Goal: Check status: Check status

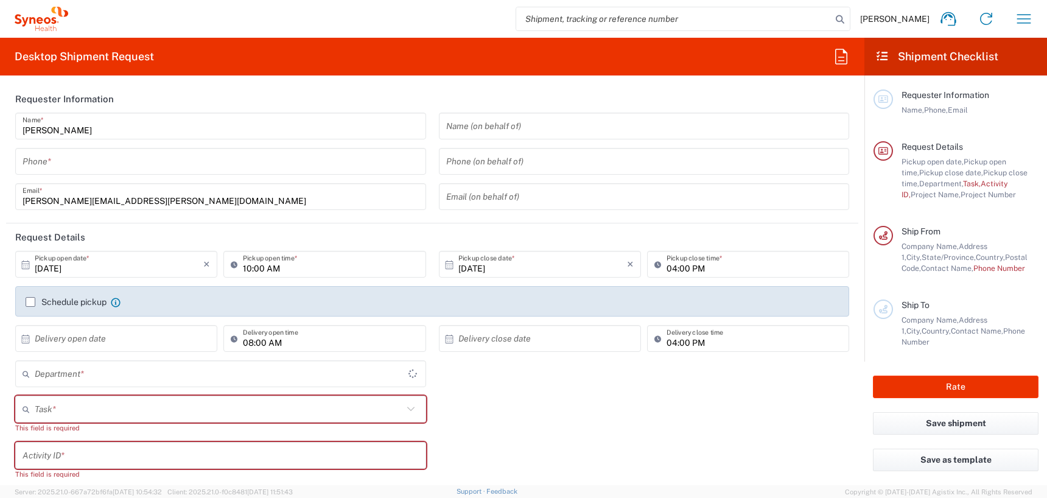
type input "North Carolina"
type input "United States"
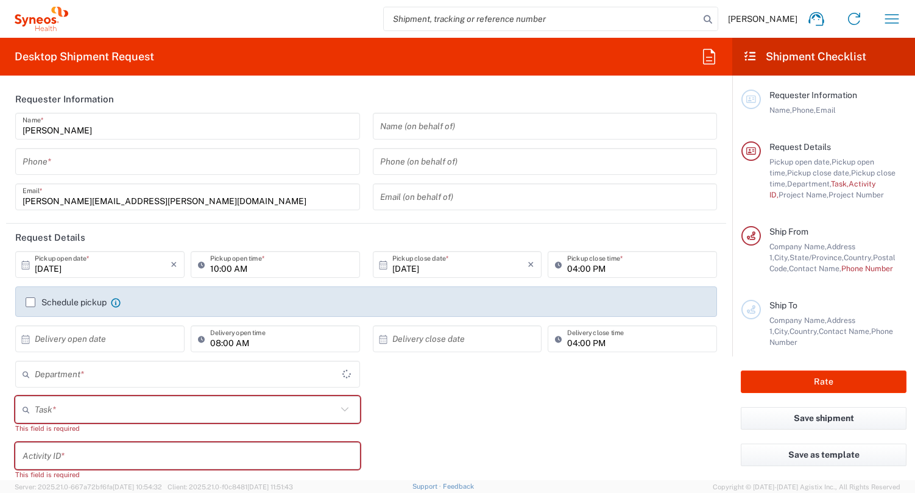
type input "Syneos Health, LLC-Morrisville NC US"
type input "4510"
click at [887, 18] on icon "button" at bounding box center [892, 18] width 14 height 9
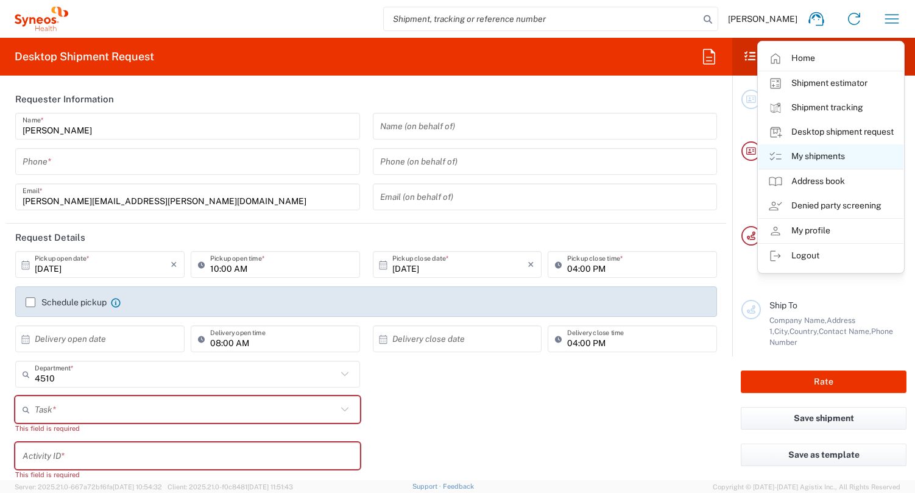
click at [833, 153] on link "My shipments" at bounding box center [830, 156] width 145 height 24
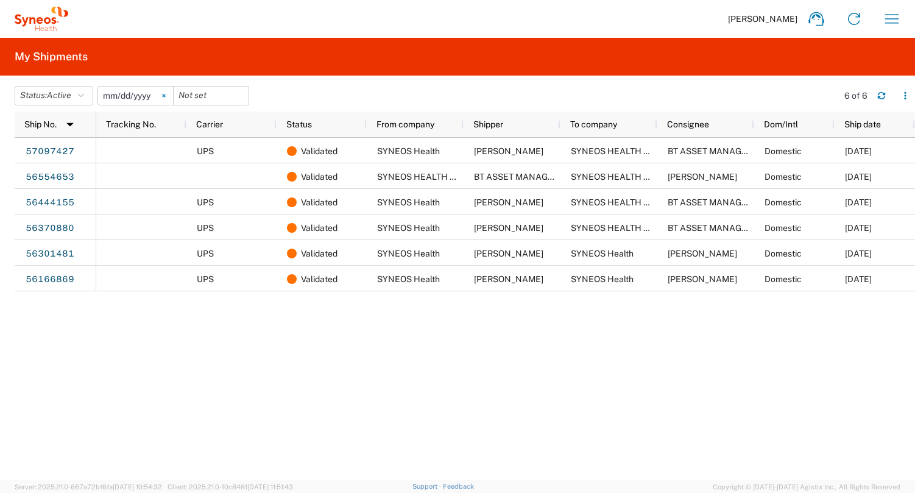
click at [171, 96] on svg-icon at bounding box center [164, 95] width 18 height 18
click at [84, 95] on icon "button" at bounding box center [81, 95] width 6 height 9
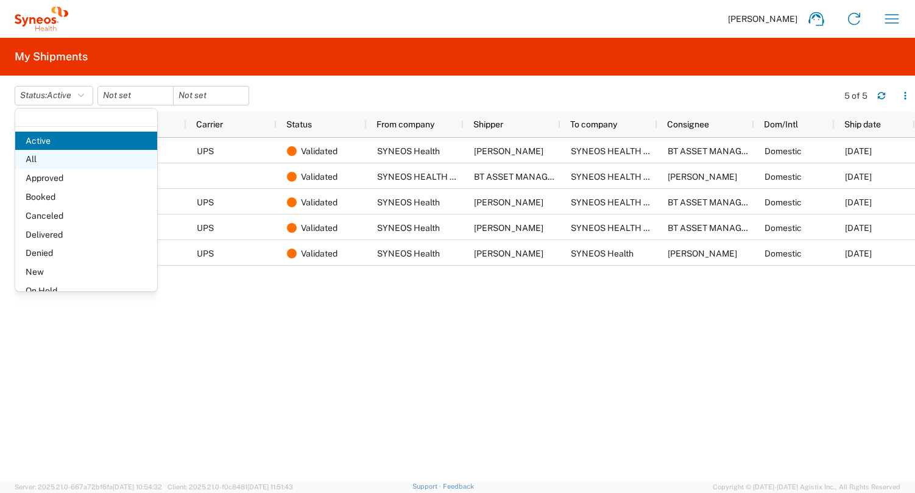
click at [58, 160] on span "All" at bounding box center [86, 159] width 142 height 19
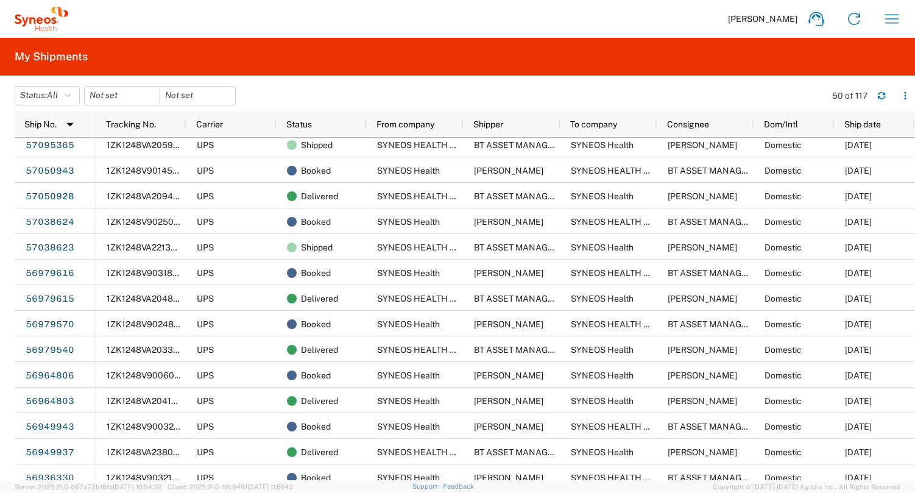
scroll to position [103, 0]
